Goal: Task Accomplishment & Management: Manage account settings

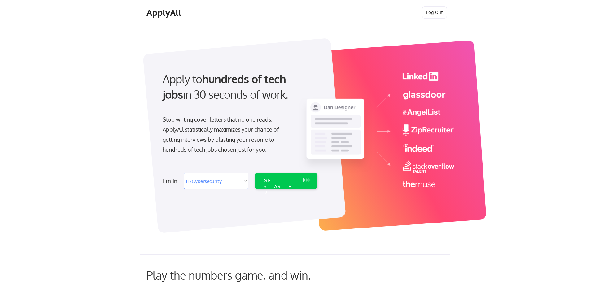
select select ""it_security""
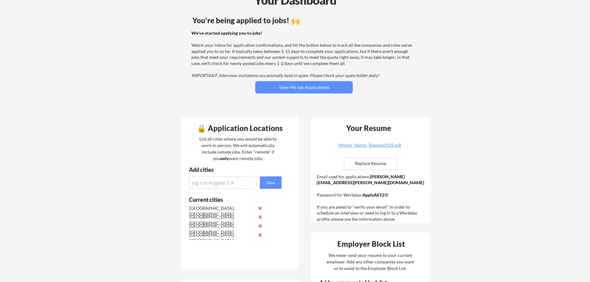
scroll to position [41, 0]
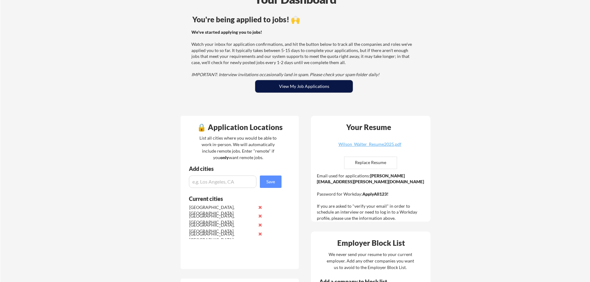
click at [302, 88] on button "View My Job Applications" at bounding box center [304, 86] width 98 height 12
